Goal: Information Seeking & Learning: Learn about a topic

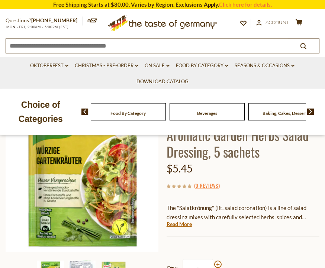
scroll to position [87, 0]
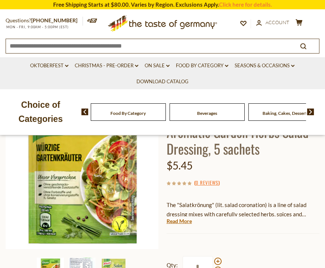
click at [179, 219] on link "Read More" at bounding box center [179, 220] width 25 height 7
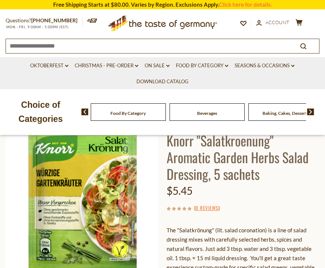
scroll to position [0, 0]
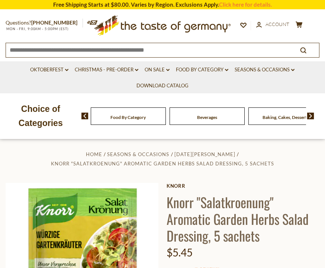
click at [146, 155] on span "Seasons & Occasions" at bounding box center [138, 154] width 62 height 6
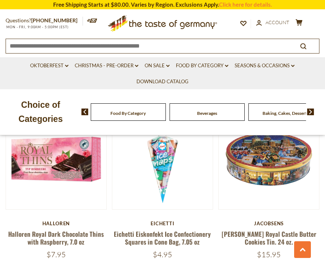
scroll to position [453, 0]
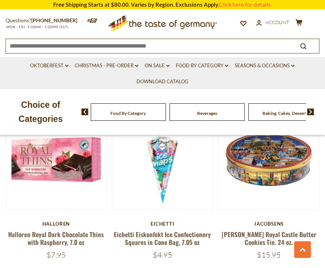
click at [223, 64] on link "Food By Category dropdown_arrow" at bounding box center [202, 66] width 52 height 8
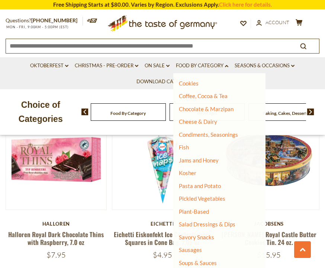
scroll to position [103, 0]
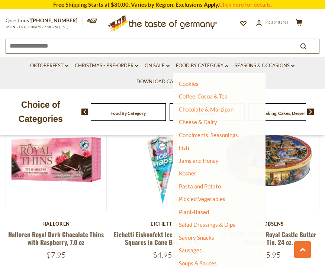
click at [209, 222] on link "Salad Dressings & Dips" at bounding box center [207, 224] width 56 height 7
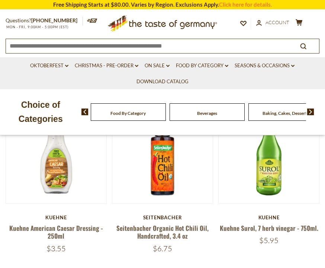
scroll to position [113, 0]
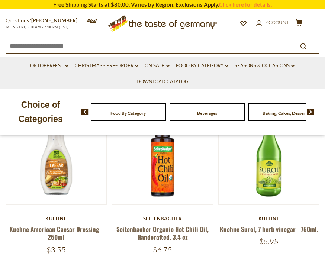
click at [269, 180] on link at bounding box center [269, 154] width 84 height 84
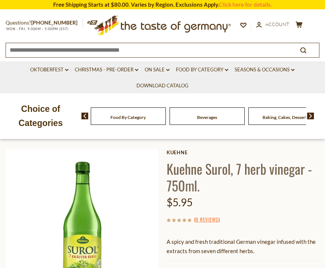
scroll to position [25, 0]
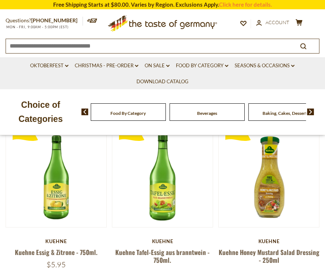
scroll to position [269, 0]
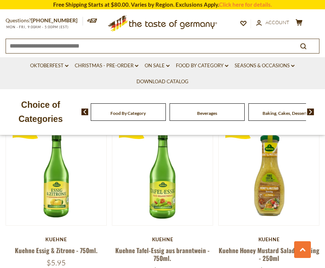
click at [80, 199] on link at bounding box center [56, 175] width 84 height 84
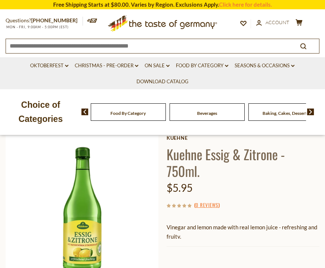
scroll to position [68, 0]
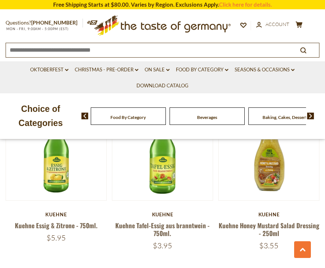
click at [172, 181] on link at bounding box center [162, 150] width 84 height 84
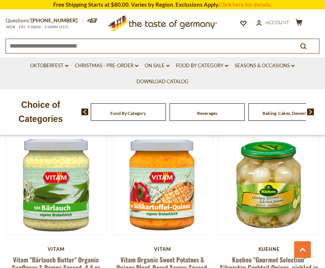
scroll to position [432, 0]
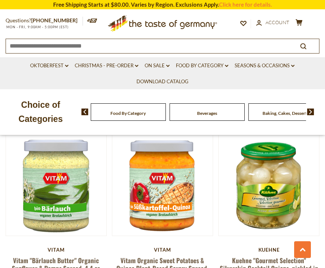
click at [78, 207] on link at bounding box center [56, 185] width 84 height 84
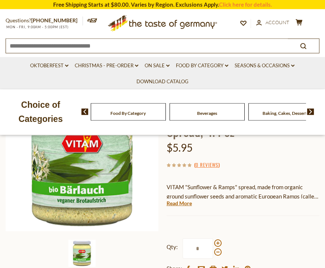
scroll to position [109, 0]
click at [178, 202] on link "Read More" at bounding box center [179, 203] width 25 height 7
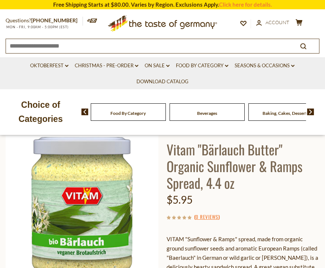
scroll to position [78, 0]
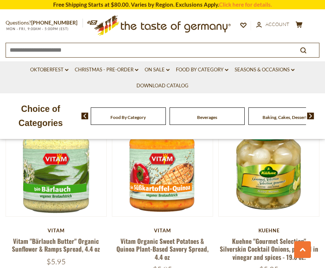
scroll to position [449, 0]
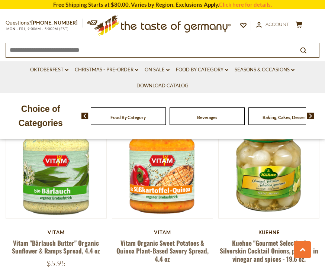
click at [188, 199] on link at bounding box center [162, 168] width 84 height 84
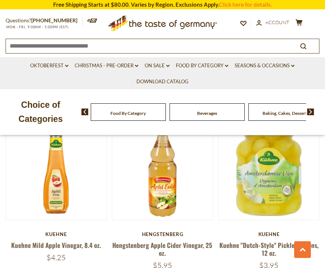
scroll to position [800, 0]
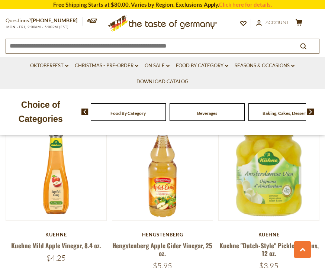
click at [278, 191] on link at bounding box center [269, 170] width 84 height 84
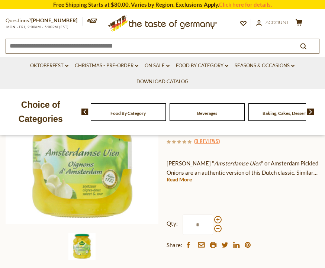
scroll to position [107, 0]
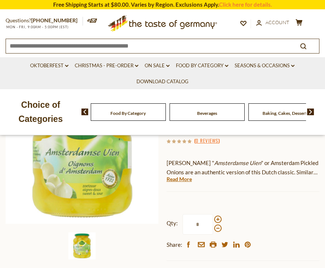
click at [184, 179] on link "Read More" at bounding box center [179, 178] width 25 height 7
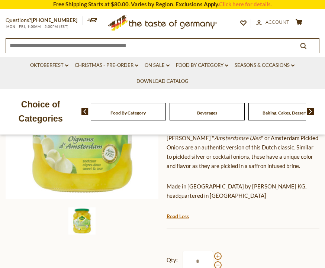
scroll to position [132, 0]
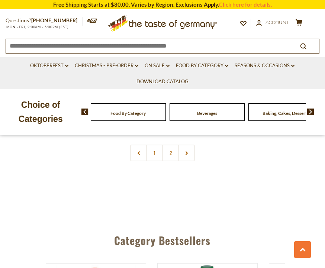
scroll to position [2177, 0]
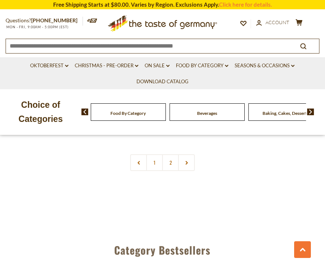
click at [172, 161] on link "2" at bounding box center [170, 162] width 17 height 17
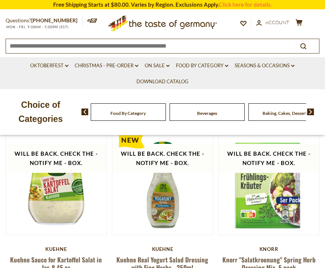
scroll to position [84, 0]
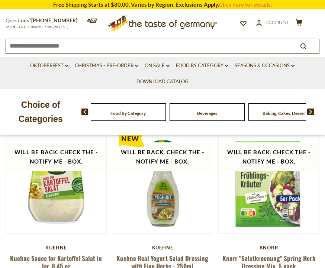
click at [65, 213] on link at bounding box center [56, 183] width 84 height 84
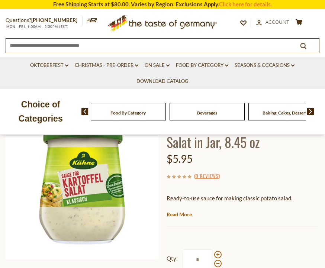
scroll to position [72, 0]
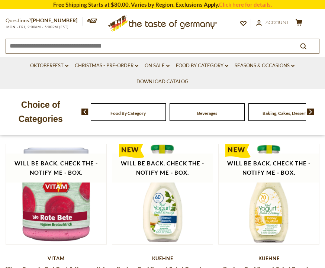
scroll to position [249, 0]
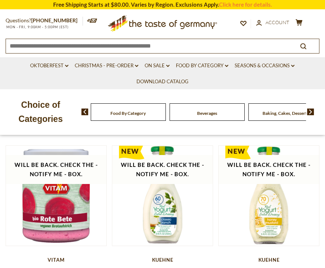
click at [71, 230] on link at bounding box center [56, 195] width 84 height 84
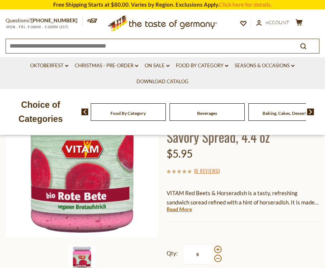
scroll to position [103, 0]
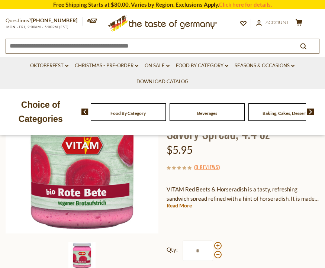
click at [183, 204] on link "Read More" at bounding box center [179, 205] width 25 height 7
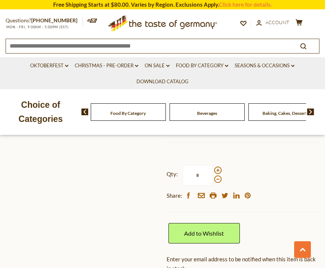
scroll to position [311, 0]
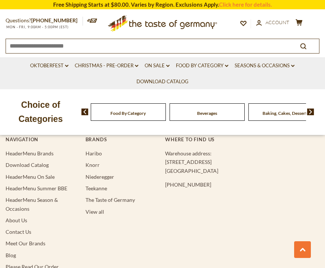
scroll to position [1567, 0]
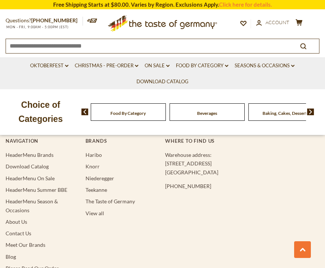
click at [22, 219] on link "About Us" at bounding box center [17, 222] width 22 height 6
